Goal: Obtain resource: Download file/media

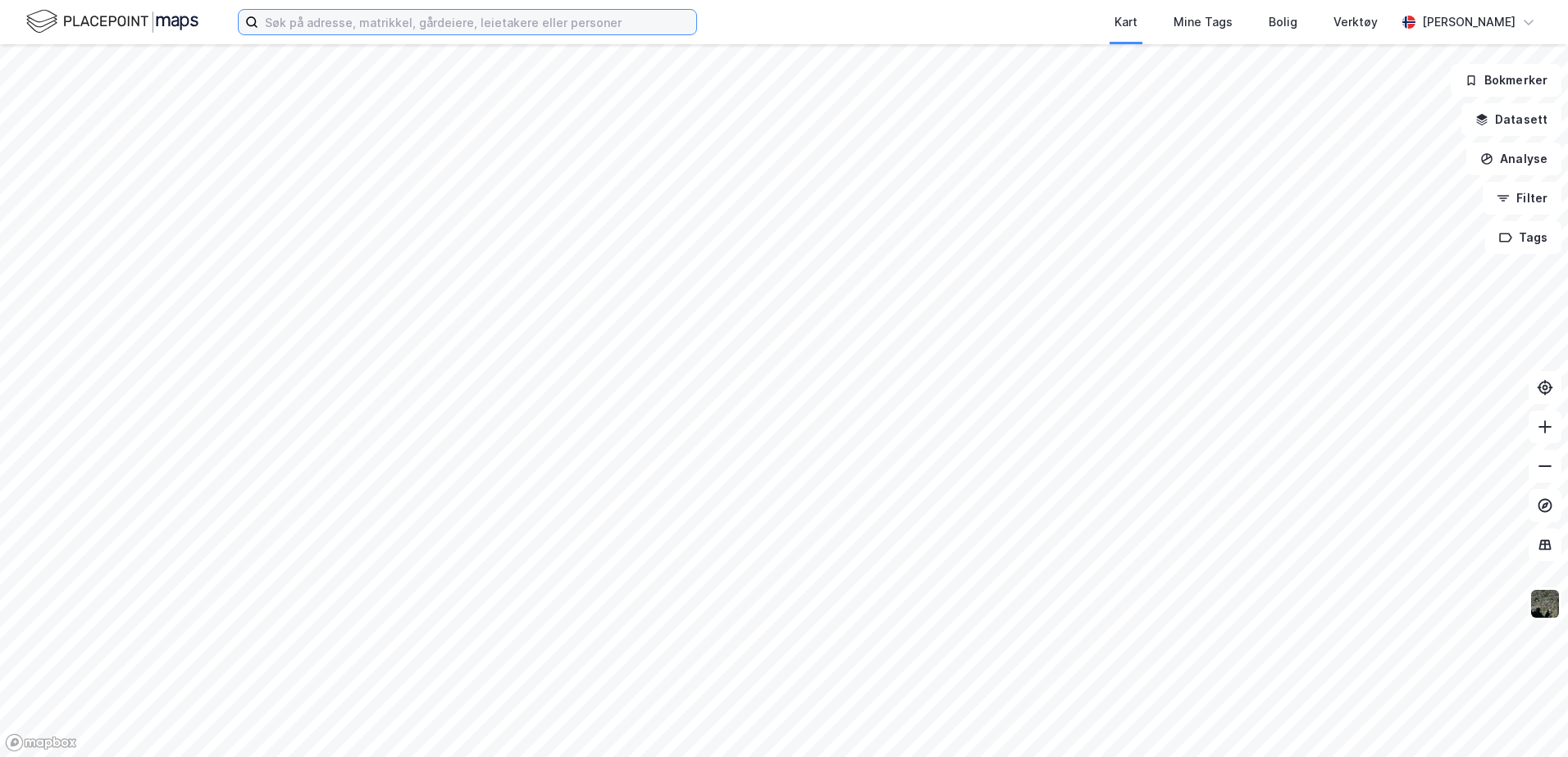
click at [385, 19] on input at bounding box center [477, 22] width 438 height 24
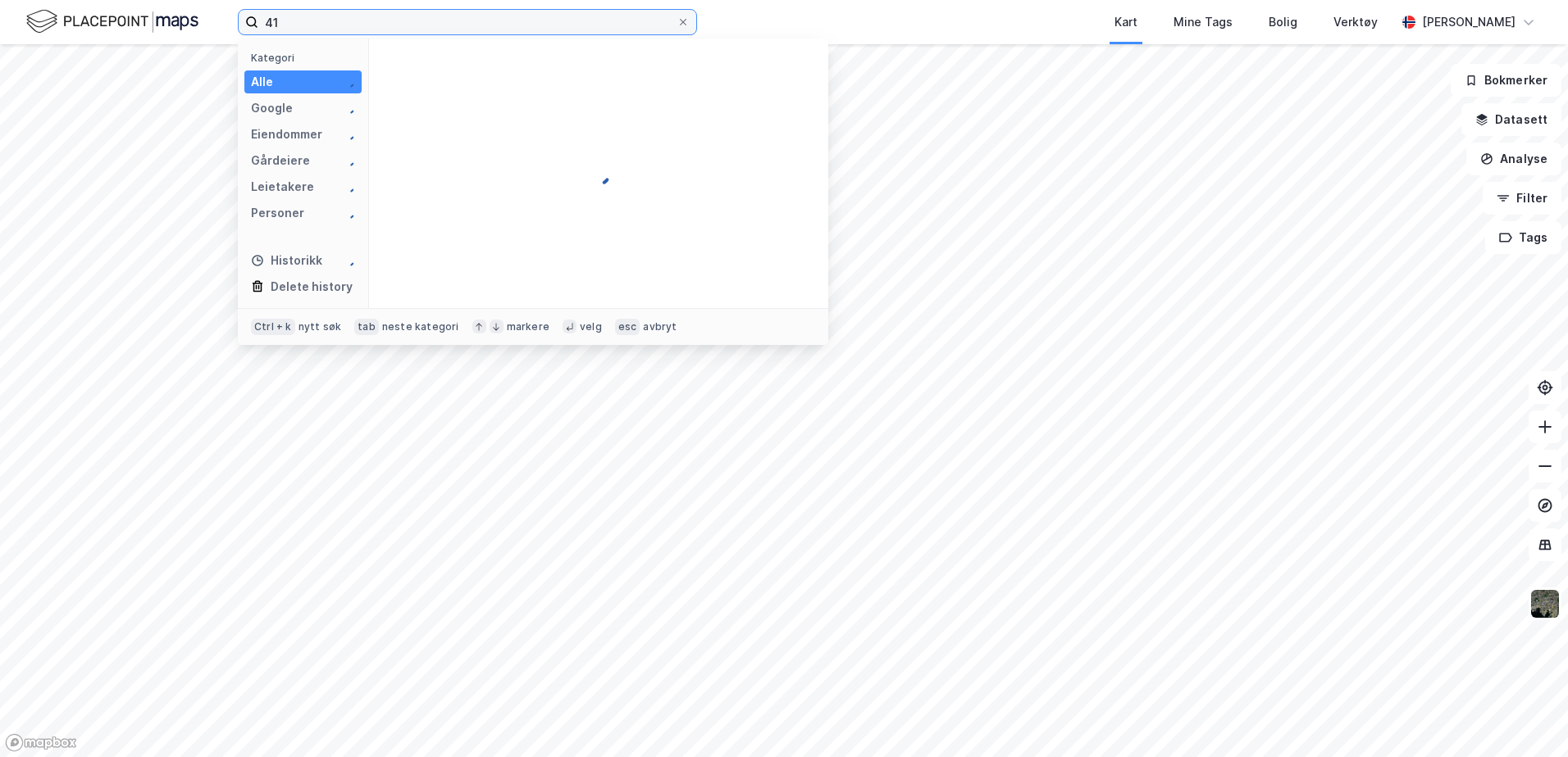
type input "4"
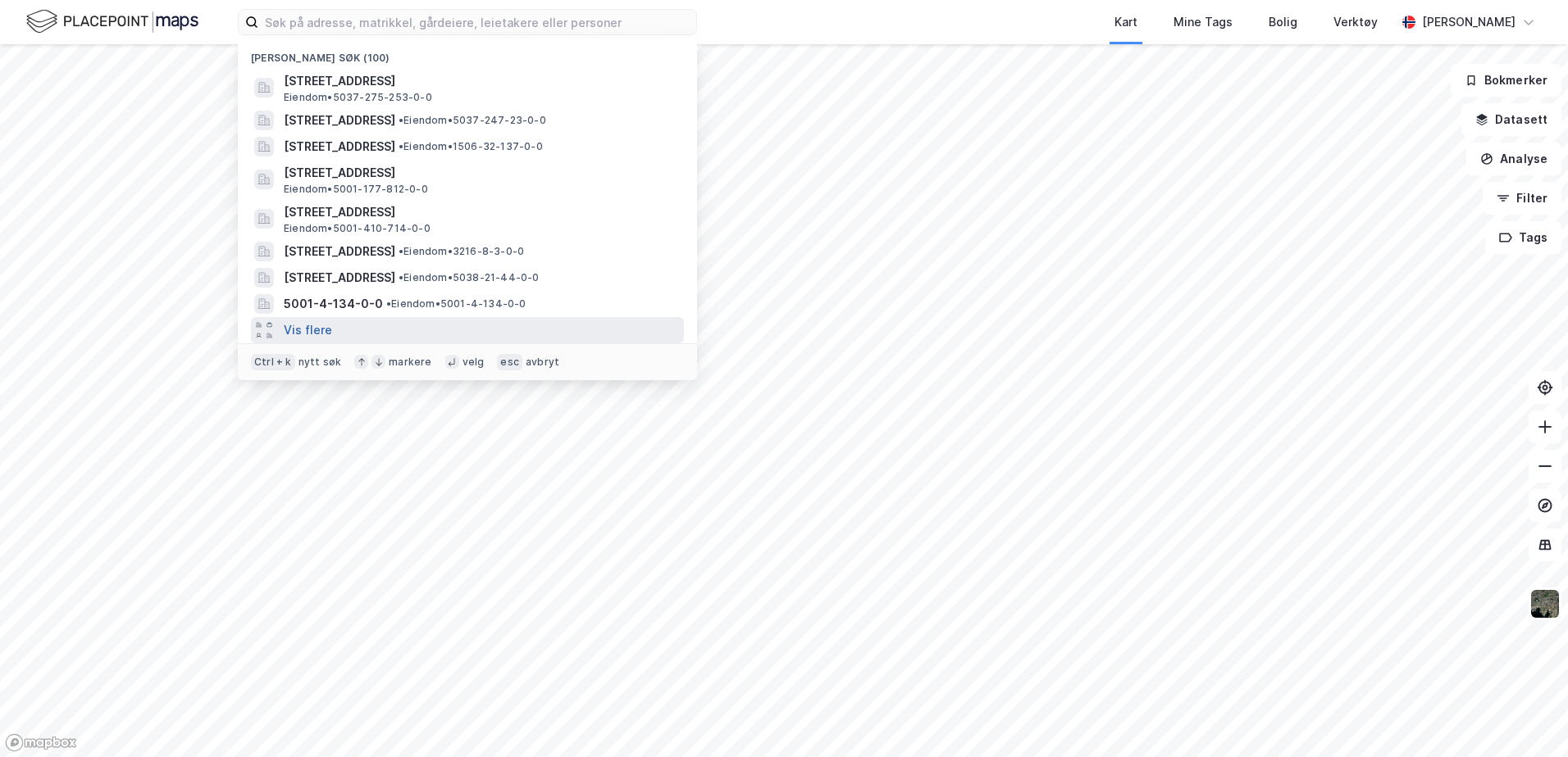
click at [313, 334] on button "Vis flere" at bounding box center [308, 330] width 49 height 20
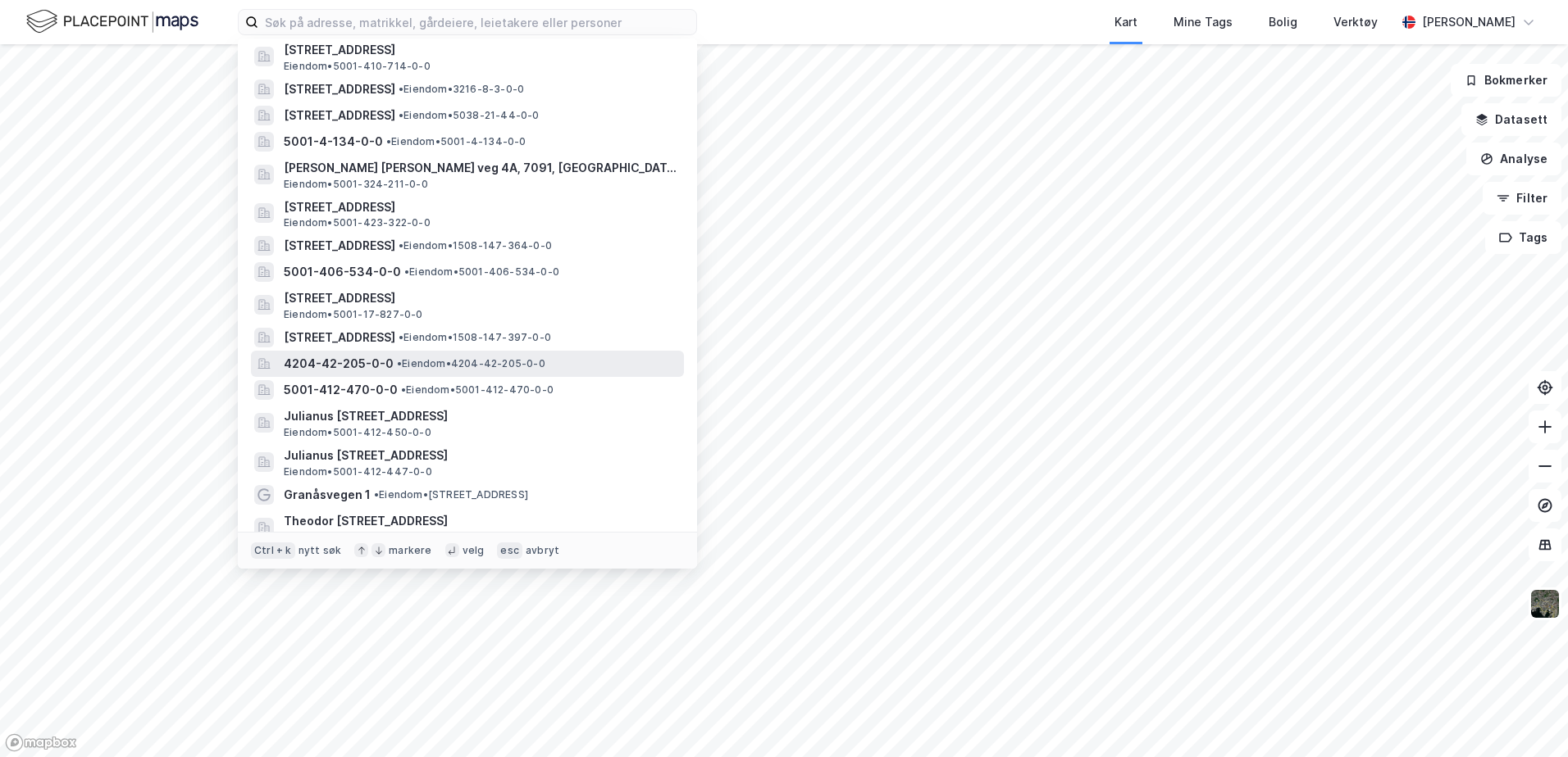
scroll to position [164, 0]
click at [396, 338] on span "[STREET_ADDRESS]" at bounding box center [339, 335] width 112 height 20
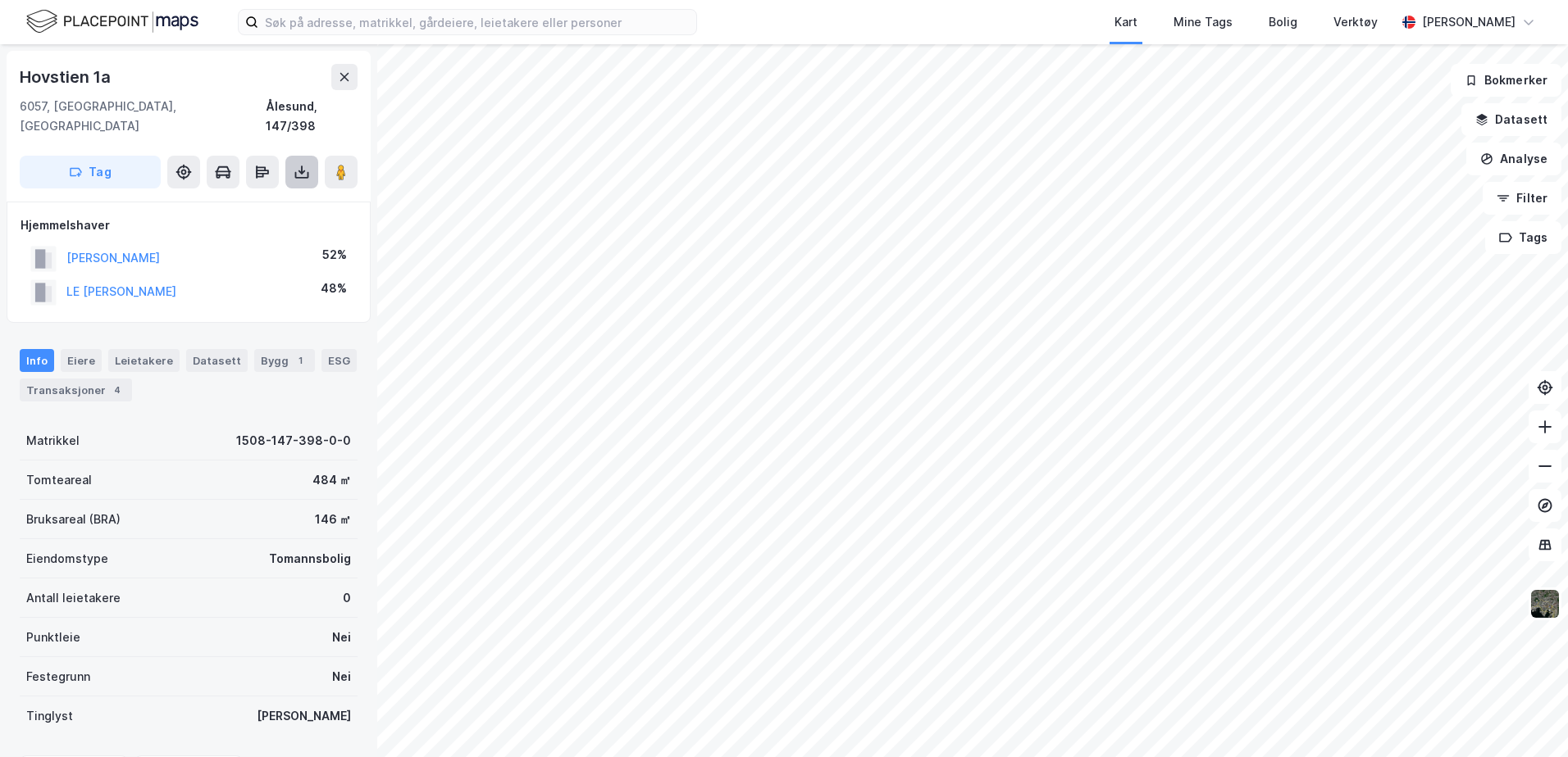
click at [305, 164] on icon at bounding box center [301, 171] width 16 height 16
click at [265, 199] on div "Last ned grunnbok" at bounding box center [220, 205] width 95 height 13
